Goal: Task Accomplishment & Management: Complete application form

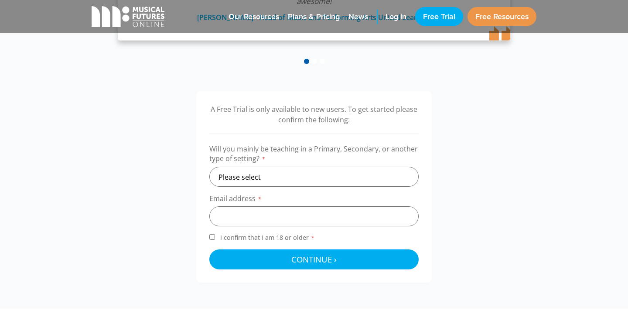
scroll to position [236, 0]
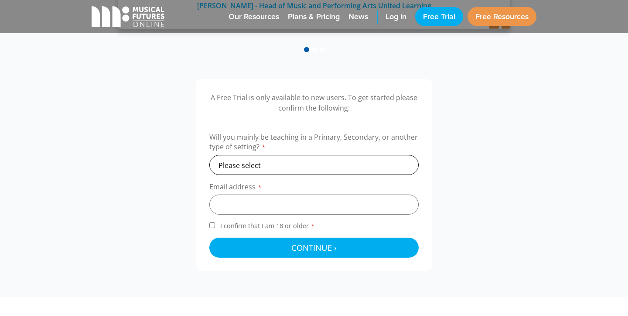
click at [282, 164] on select "Please select Primary Secondary Other" at bounding box center [313, 165] width 209 height 20
select select "primary"
click at [276, 199] on input "email" at bounding box center [313, 205] width 209 height 20
type input "szx209@gmail.com"
click at [261, 227] on span "I confirm that I am 18 or older *" at bounding box center [267, 226] width 98 height 8
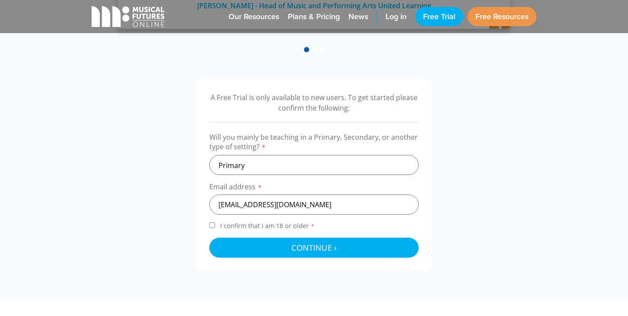
click at [215, 227] on input "I confirm that I am 18 or older *" at bounding box center [212, 226] width 6 height 6
checkbox input "true"
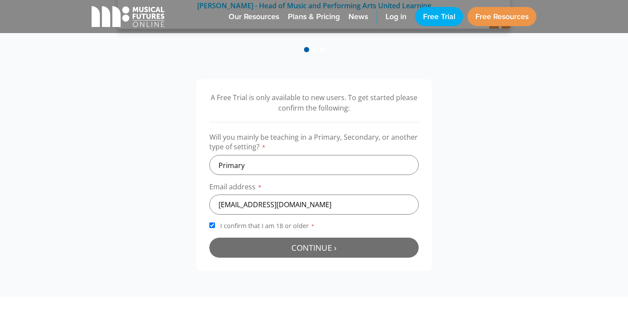
click at [283, 244] on button "Continue › Checking your details..." at bounding box center [313, 248] width 209 height 20
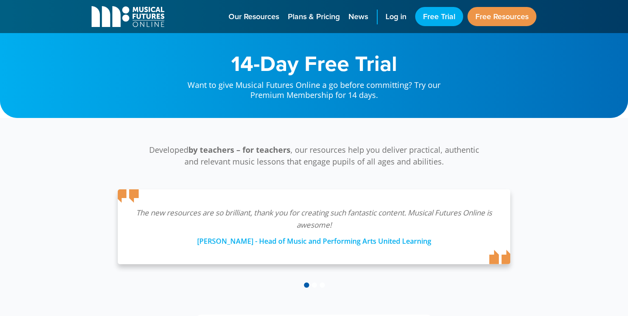
scroll to position [280, 0]
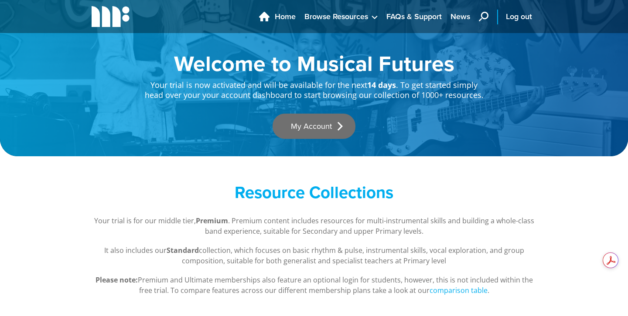
click at [329, 123] on link "My Account" at bounding box center [313, 126] width 83 height 25
